Goal: Information Seeking & Learning: Check status

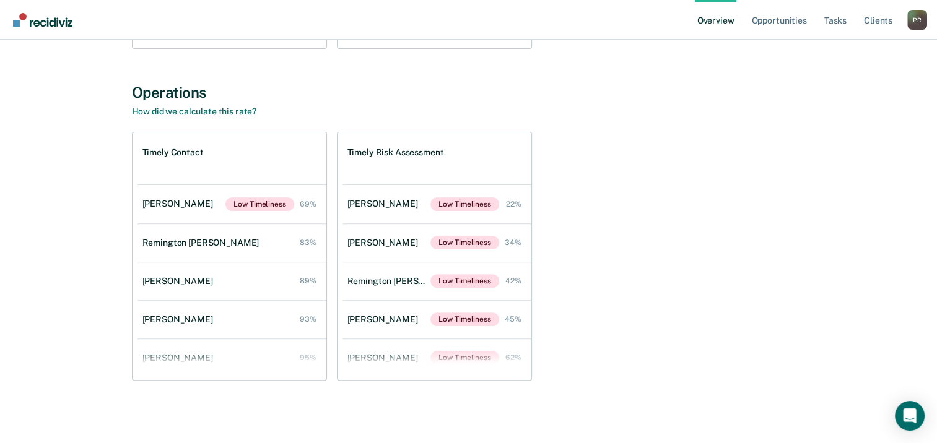
scroll to position [384, 0]
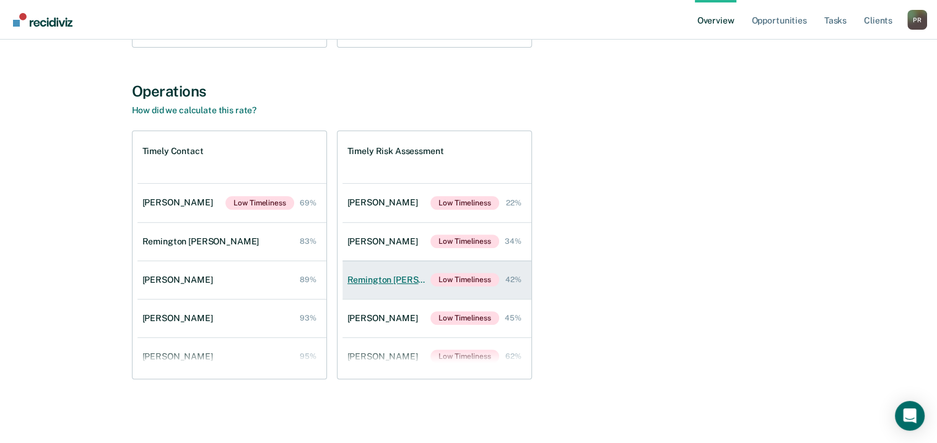
click at [373, 275] on div "Remington [PERSON_NAME]" at bounding box center [389, 280] width 84 height 11
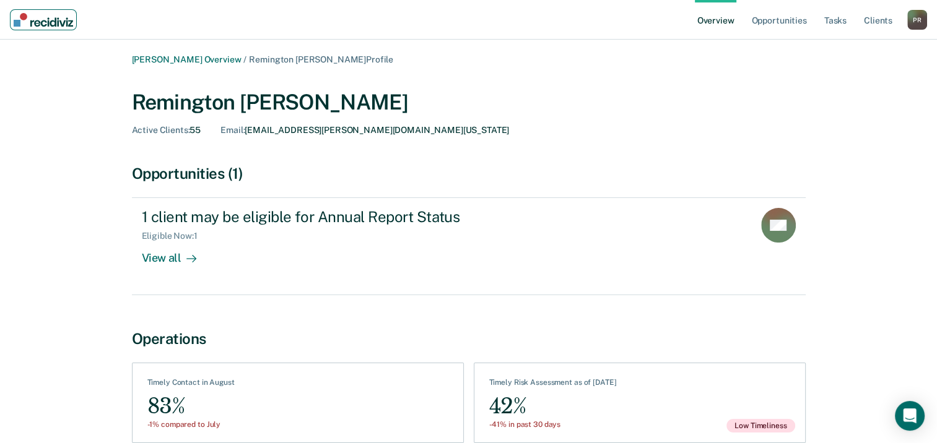
click at [63, 20] on img "Main navigation" at bounding box center [43, 20] width 59 height 14
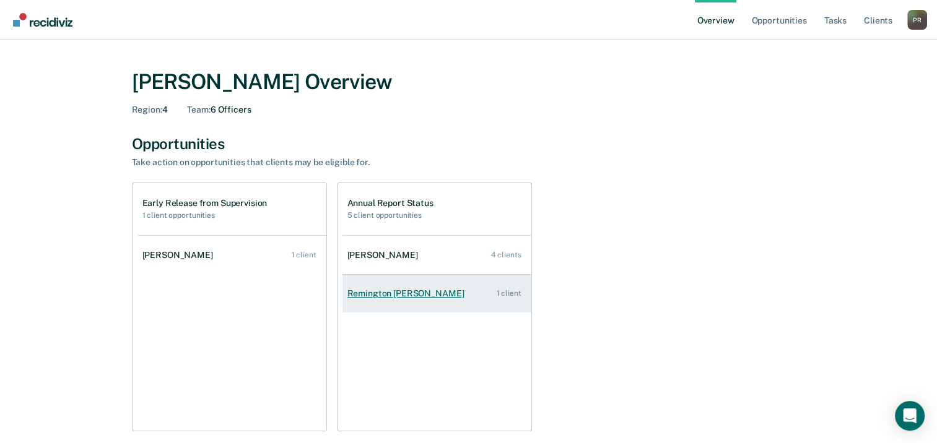
click at [391, 292] on div "Remington [PERSON_NAME]" at bounding box center [408, 294] width 122 height 11
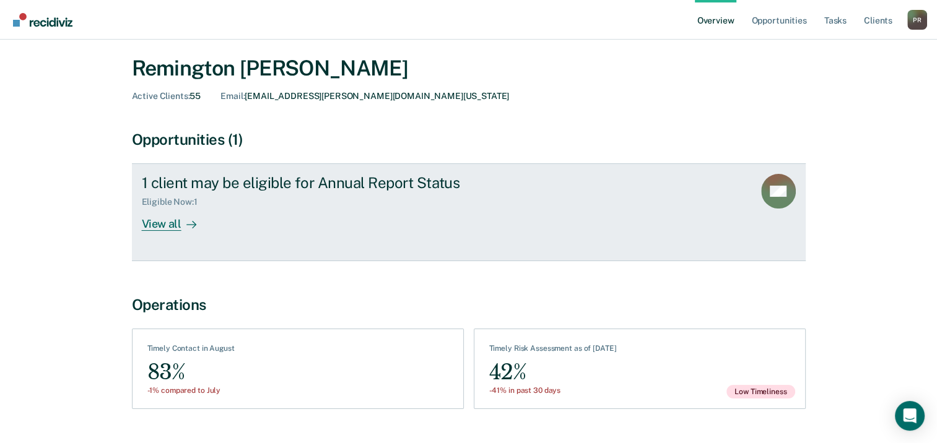
scroll to position [64, 0]
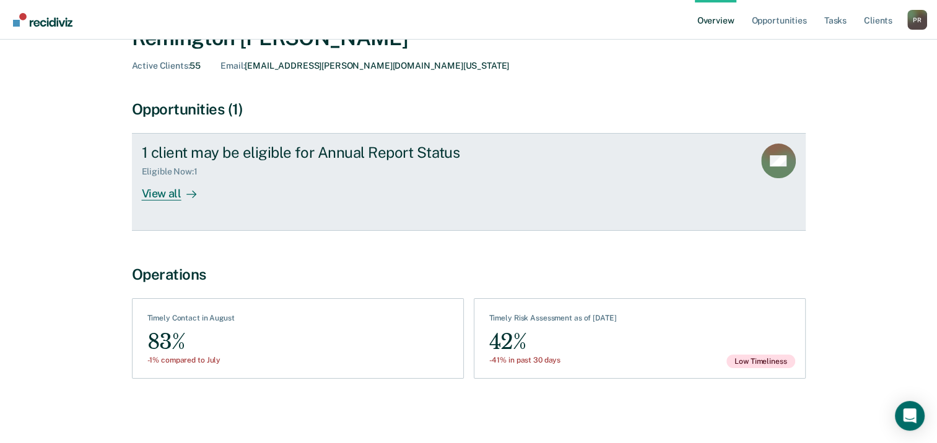
click at [166, 193] on div "View all" at bounding box center [176, 189] width 69 height 24
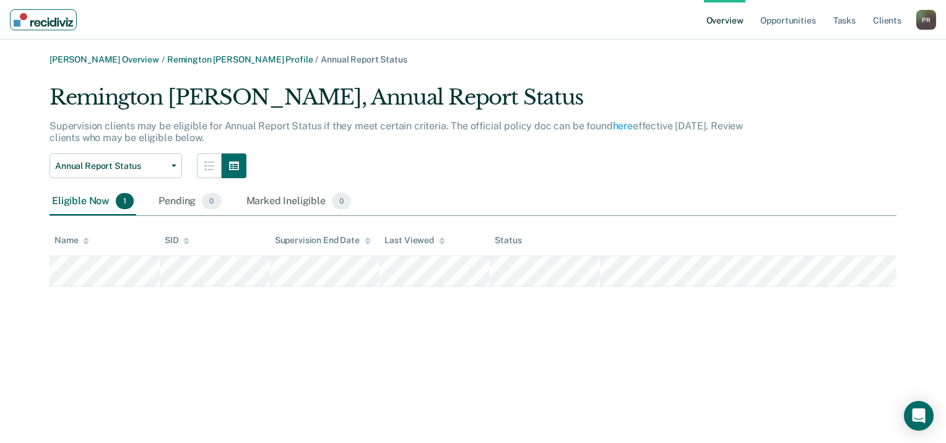
click at [52, 22] on img "Main navigation" at bounding box center [43, 20] width 59 height 14
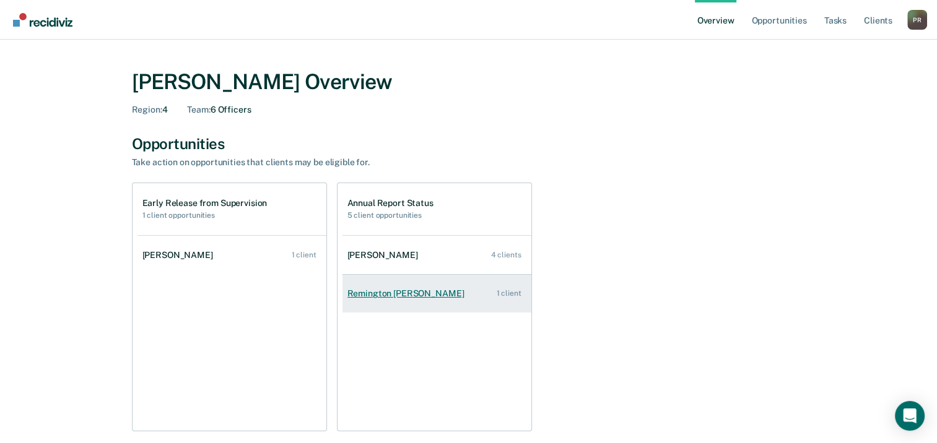
click at [416, 295] on div "Remington [PERSON_NAME]" at bounding box center [408, 294] width 122 height 11
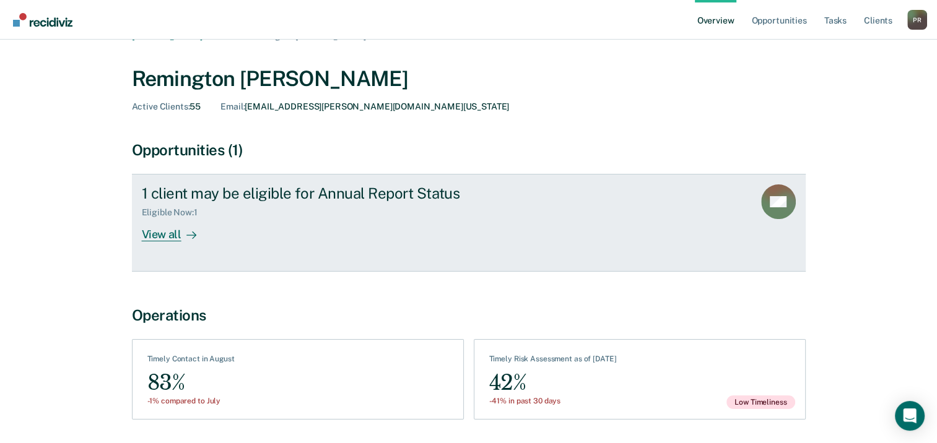
scroll to position [2, 0]
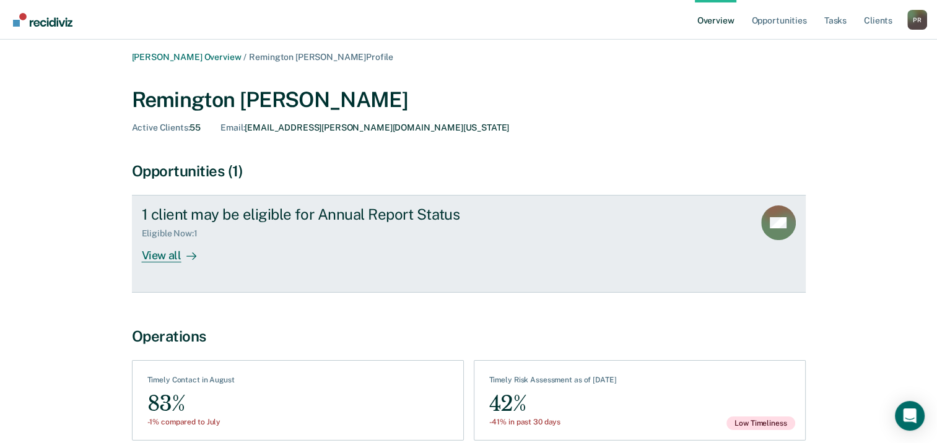
click at [146, 209] on div "1 client may be eligible for Annual Report Status" at bounding box center [359, 215] width 435 height 18
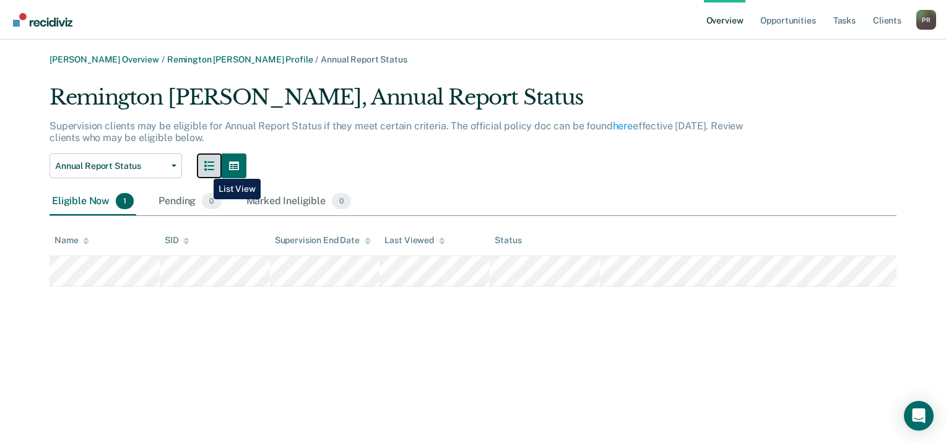
click at [204, 170] on icon "button" at bounding box center [209, 166] width 10 height 10
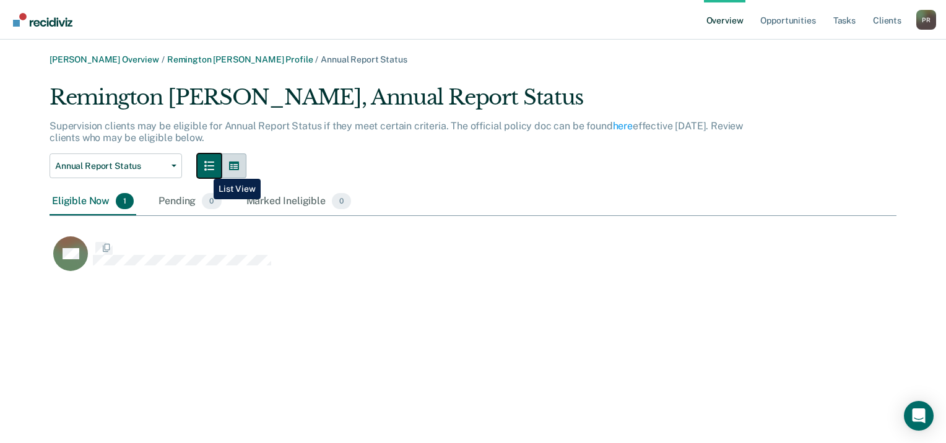
scroll to position [191, 837]
click at [234, 169] on icon "button" at bounding box center [234, 166] width 10 height 9
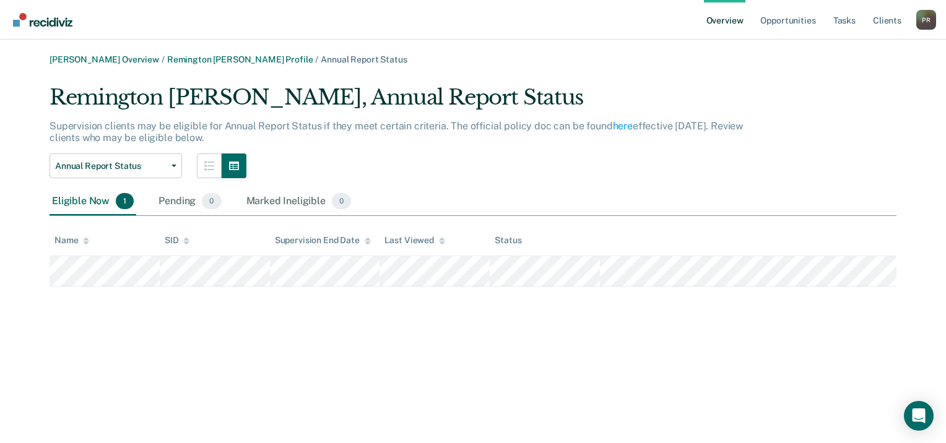
click at [196, 169] on div "Annual Report Status Annual Report Status" at bounding box center [405, 166] width 710 height 25
